Goal: Task Accomplishment & Management: Complete application form

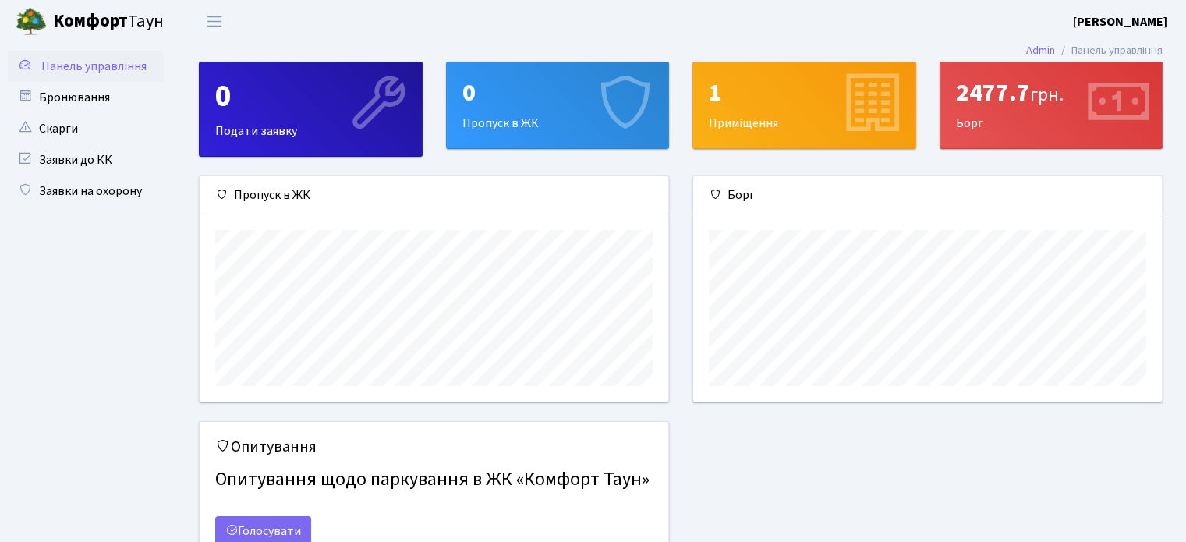
scroll to position [225, 468]
click at [127, 193] on link "Заявки на охорону" at bounding box center [86, 190] width 156 height 31
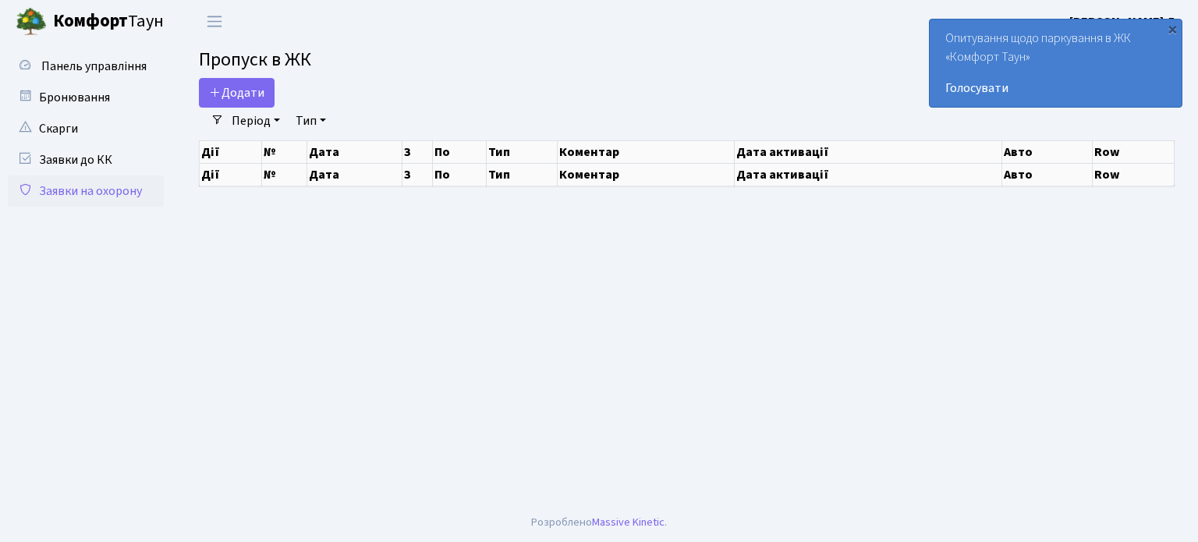
select select "25"
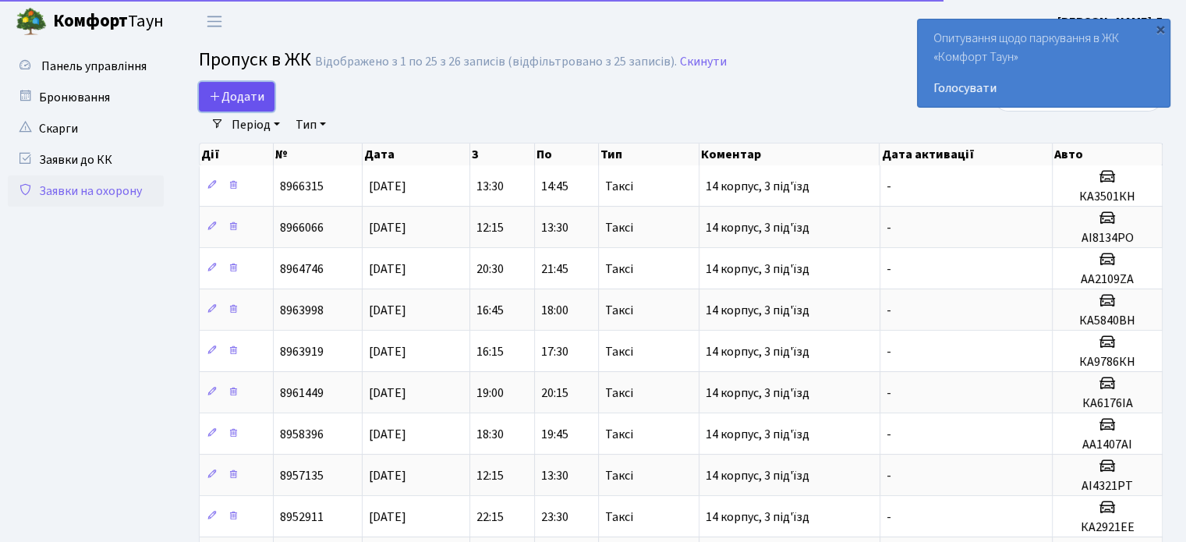
click at [232, 94] on span "Додати" at bounding box center [236, 96] width 55 height 17
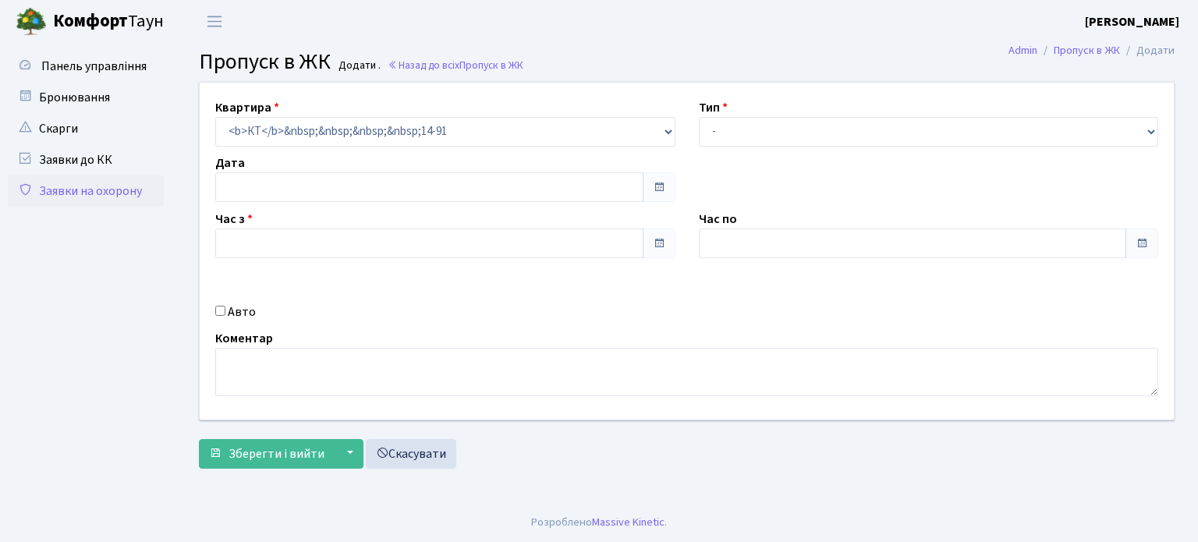
type input "11.09.2025"
type input "16:30"
type input "17:30"
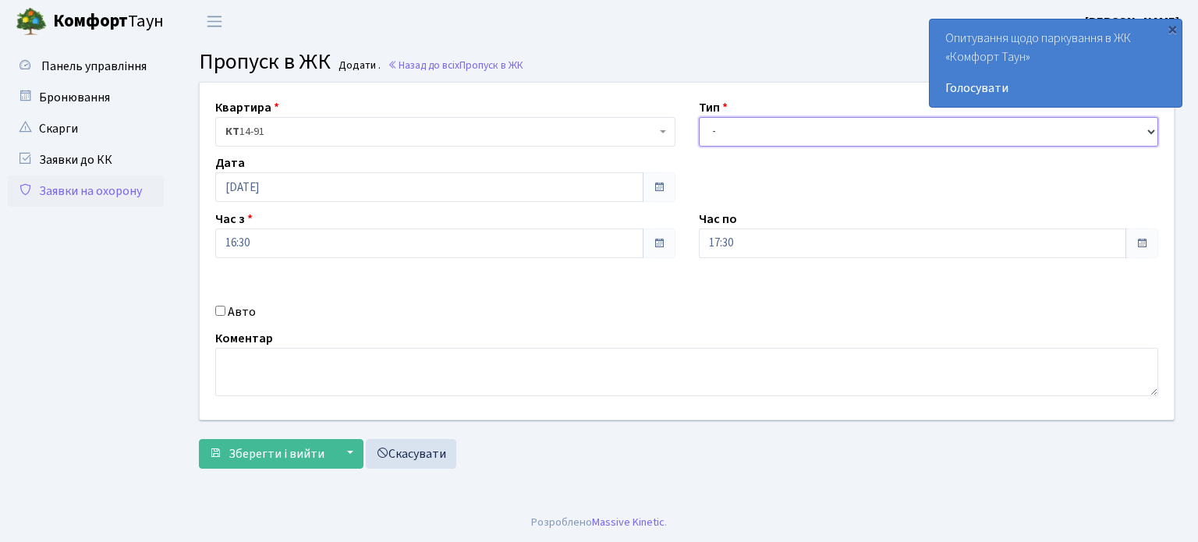
click at [777, 131] on select "- Доставка Таксі Гості Сервіс" at bounding box center [929, 132] width 460 height 30
select select "1"
click at [699, 117] on select "- Доставка Таксі Гості Сервіс" at bounding box center [929, 132] width 460 height 30
click at [251, 312] on label "Авто" at bounding box center [242, 312] width 28 height 19
click at [225, 312] on input "Авто" at bounding box center [220, 311] width 10 height 10
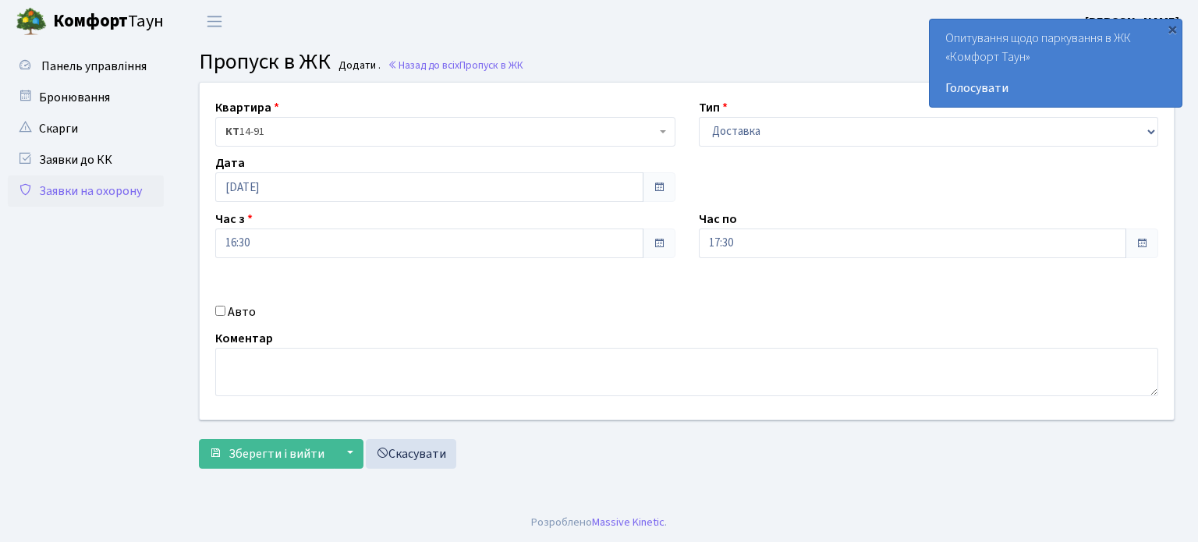
checkbox input "true"
paste input "КА1094МІ"
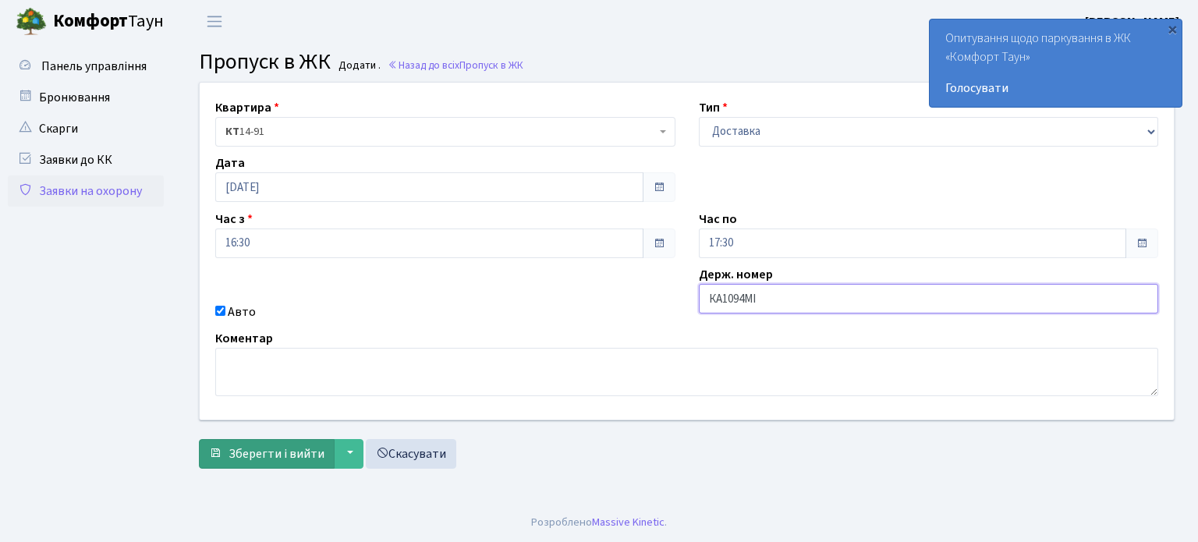
type input "КА1094МІ"
click at [279, 448] on span "Зберегти і вийти" at bounding box center [276, 453] width 96 height 17
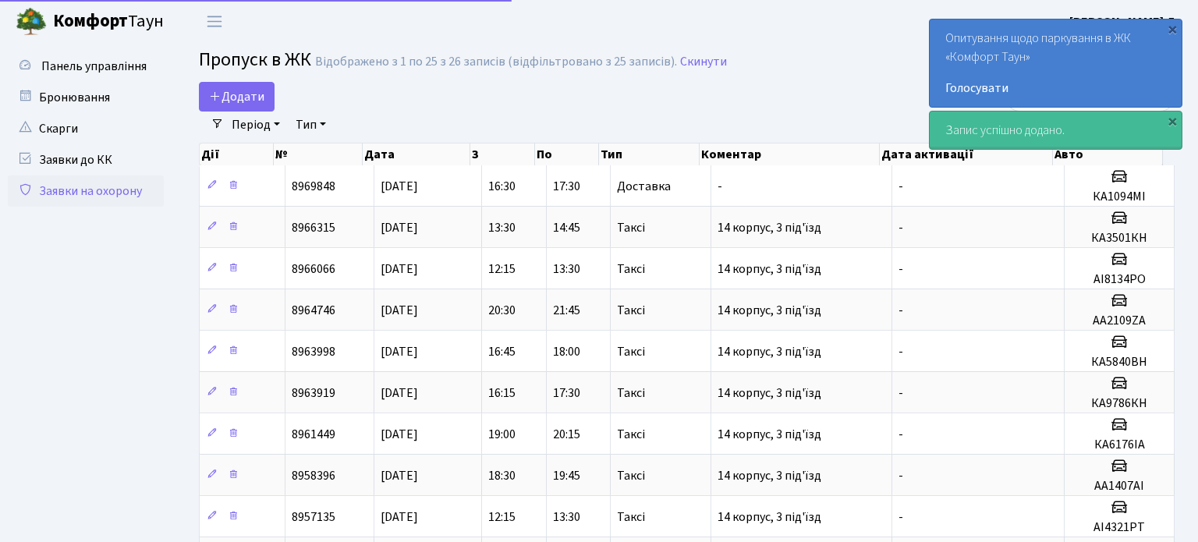
select select "25"
